Goal: Information Seeking & Learning: Learn about a topic

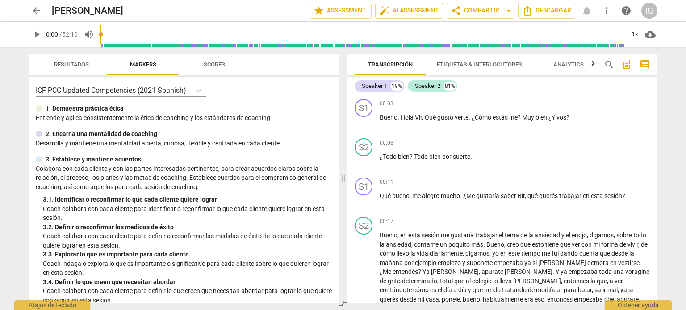
click at [37, 9] on span "arrow_back" at bounding box center [36, 10] width 11 height 11
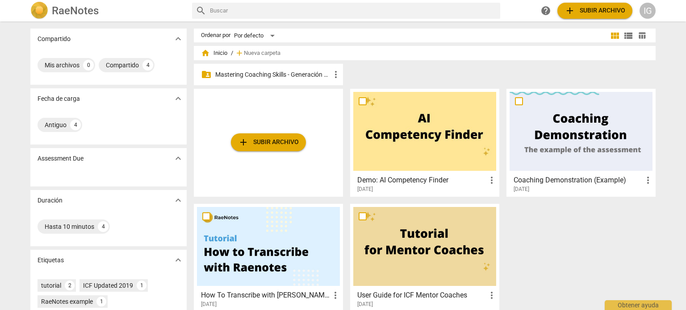
click at [283, 135] on button "add Subir archivo" at bounding box center [268, 142] width 75 height 18
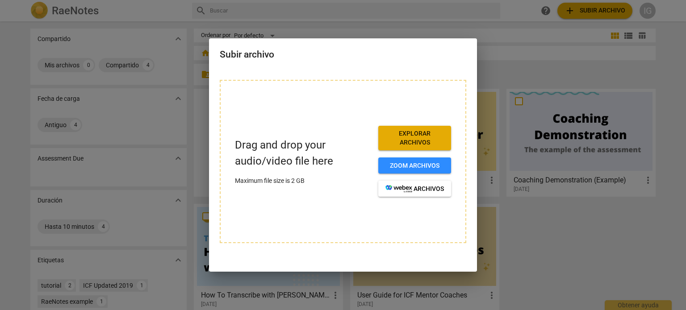
click at [581, 216] on div at bounding box center [343, 155] width 686 height 310
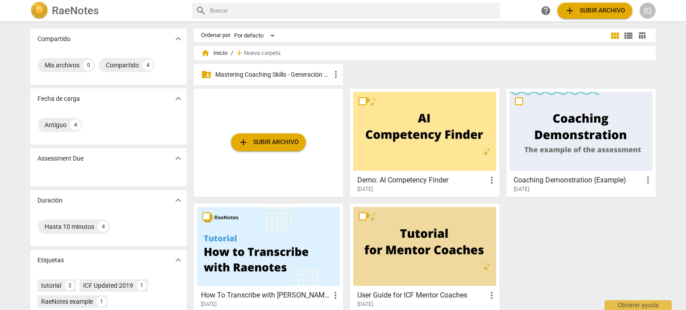
click at [271, 73] on p "Mastering Coaching Skills - Generación 31" at bounding box center [272, 74] width 115 height 9
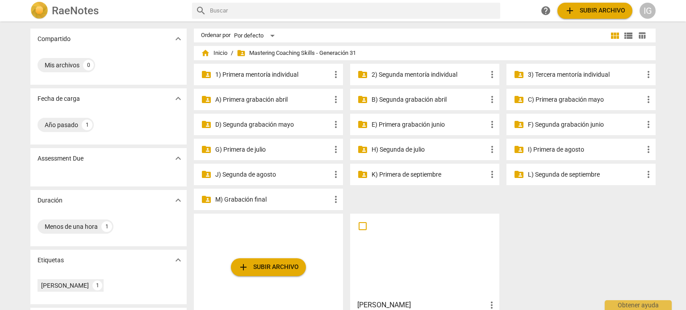
click at [245, 149] on p "G) Primera de julio" at bounding box center [272, 149] width 115 height 9
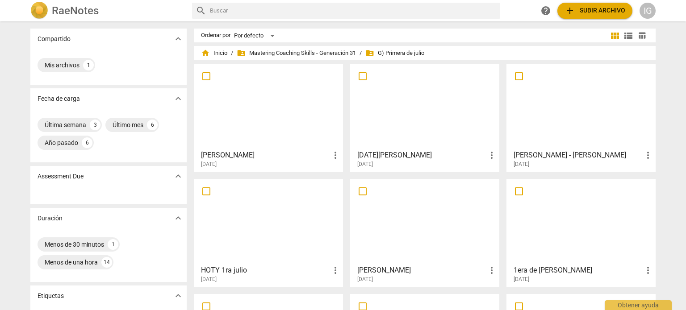
click at [279, 117] on div at bounding box center [268, 106] width 143 height 79
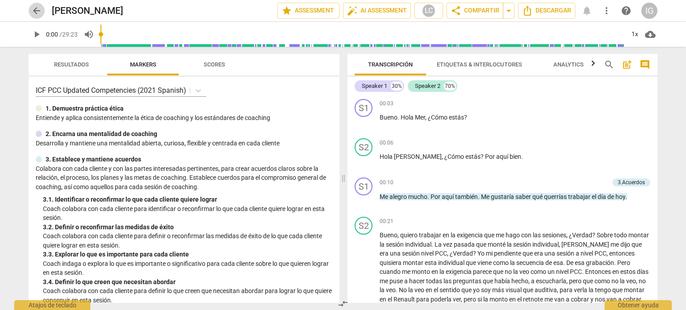
click at [35, 14] on span "arrow_back" at bounding box center [36, 10] width 11 height 11
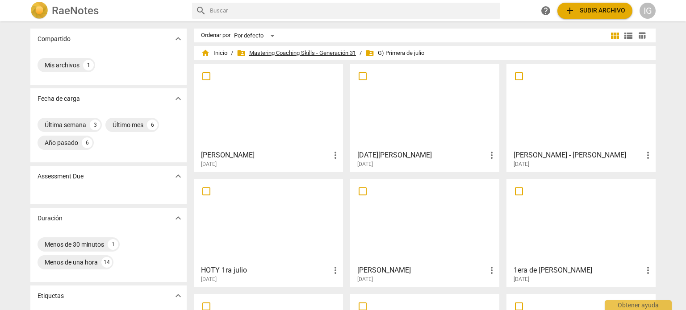
click at [314, 56] on span "folder_shared Mastering Coaching Skills - Generación 31" at bounding box center [296, 53] width 119 height 9
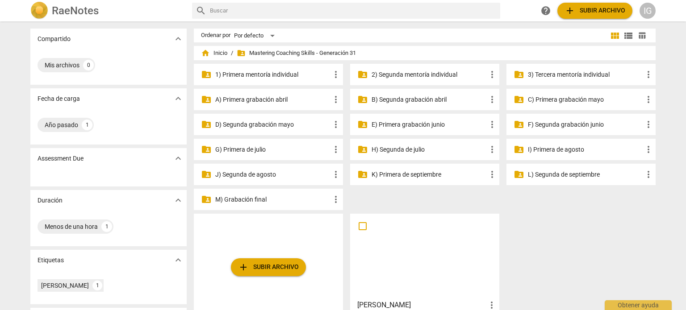
click at [558, 150] on p "I) Primera de agosto" at bounding box center [585, 149] width 115 height 9
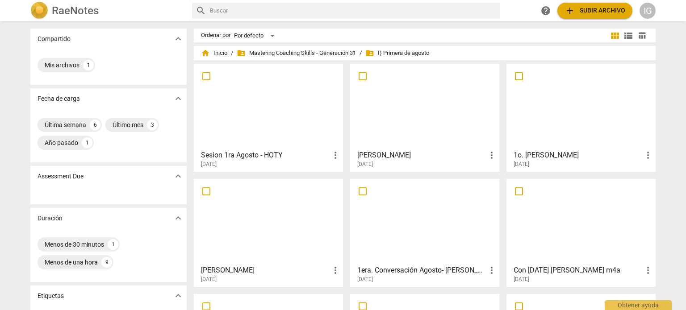
click at [418, 108] on div at bounding box center [424, 106] width 143 height 79
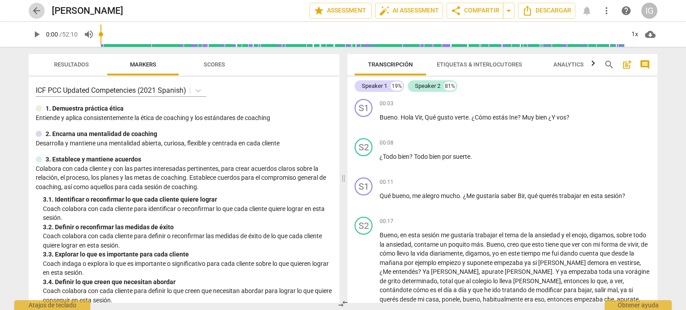
click at [38, 12] on span "arrow_back" at bounding box center [36, 10] width 11 height 11
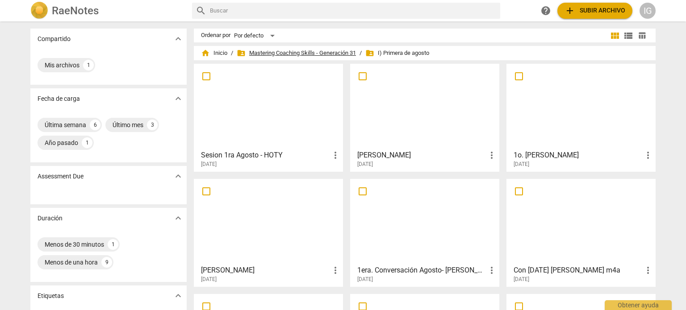
click at [282, 52] on span "folder_shared Mastering Coaching Skills - Generación 31" at bounding box center [296, 53] width 119 height 9
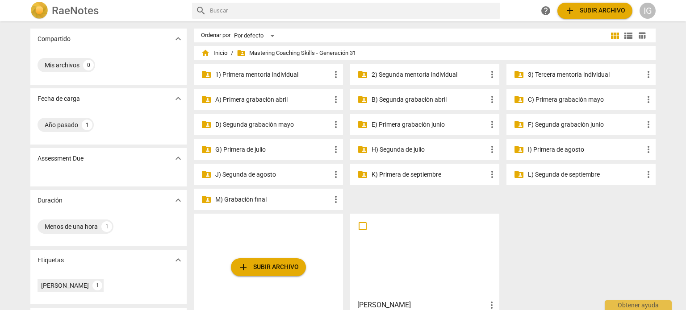
click at [259, 171] on p "J) Segunda de agosto" at bounding box center [272, 174] width 115 height 9
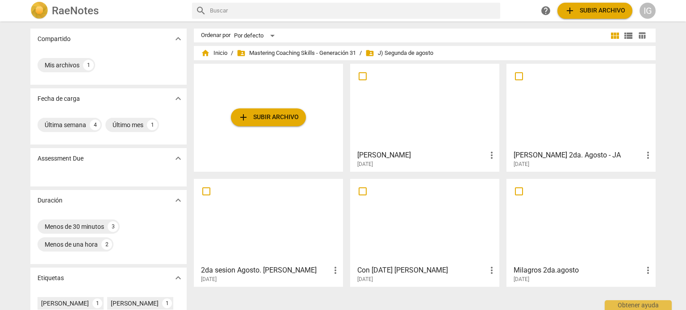
click at [435, 118] on div at bounding box center [424, 106] width 143 height 79
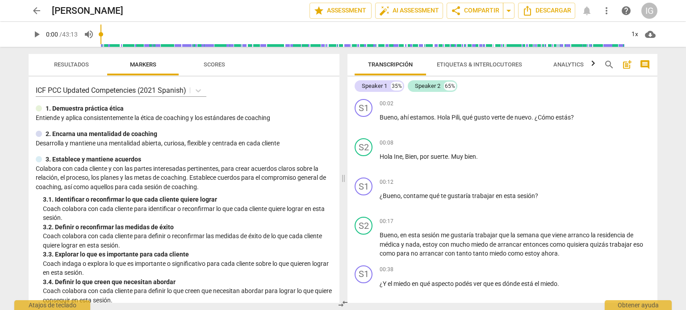
click at [36, 12] on span "arrow_back" at bounding box center [36, 10] width 11 height 11
click at [37, 10] on span "arrow_back" at bounding box center [36, 10] width 11 height 11
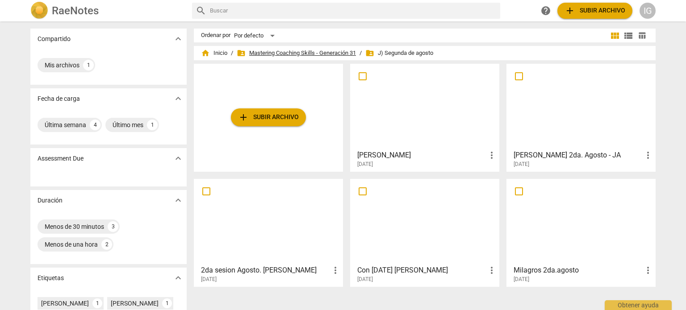
click at [311, 53] on span "folder_shared Mastering Coaching Skills - Generación 31" at bounding box center [296, 53] width 119 height 9
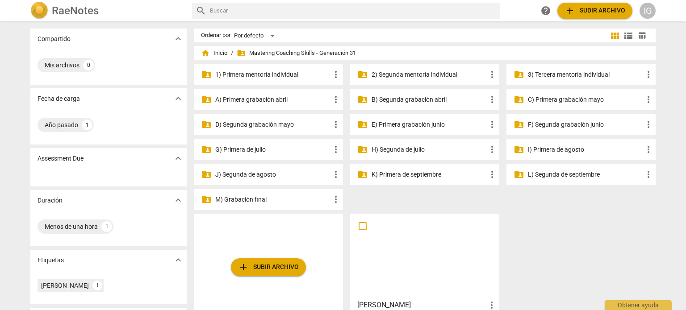
click at [246, 151] on p "G) Primera de julio" at bounding box center [272, 149] width 115 height 9
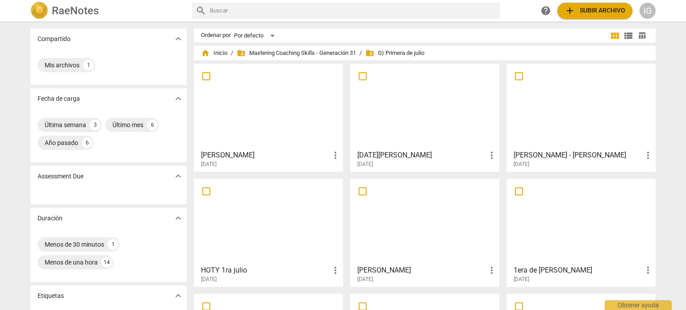
click at [262, 120] on div at bounding box center [268, 106] width 143 height 79
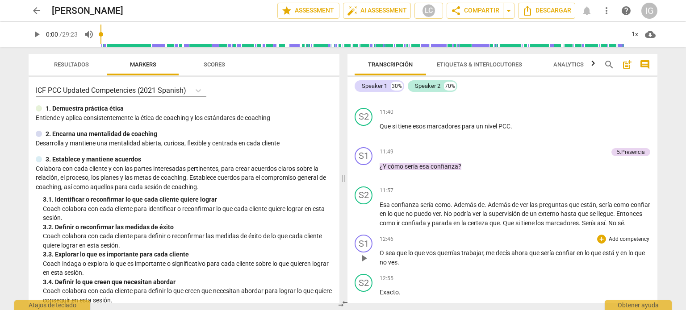
scroll to position [1384, 0]
click at [362, 221] on span "play_arrow" at bounding box center [363, 215] width 11 height 11
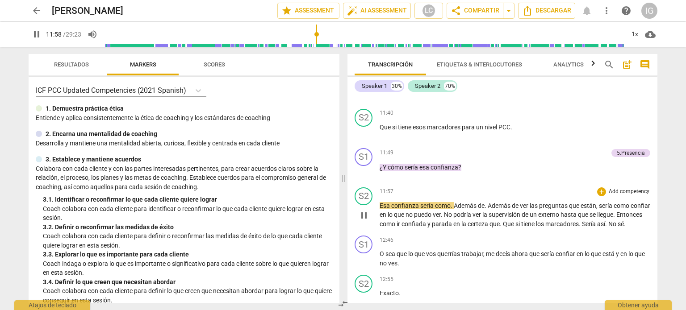
click at [364, 221] on span "pause" at bounding box center [363, 215] width 11 height 11
type input "719"
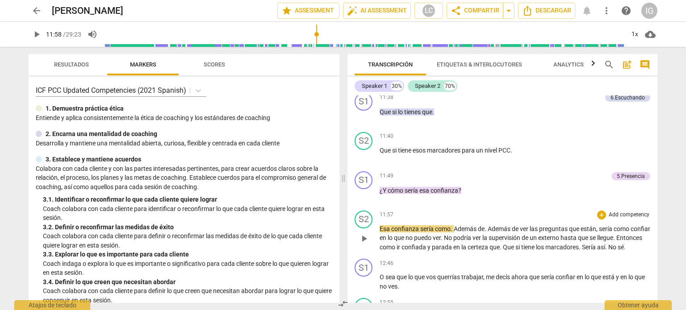
scroll to position [1450, 0]
